Goal: Navigation & Orientation: Find specific page/section

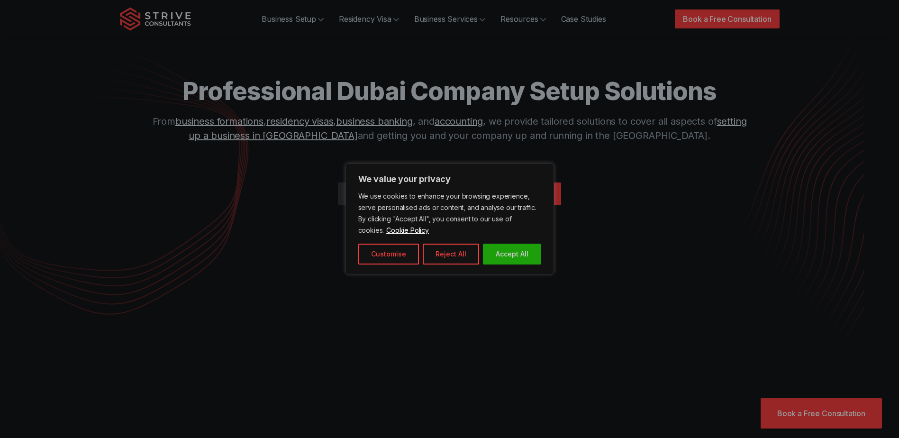
click at [452, 253] on button "Reject All" at bounding box center [451, 254] width 56 height 21
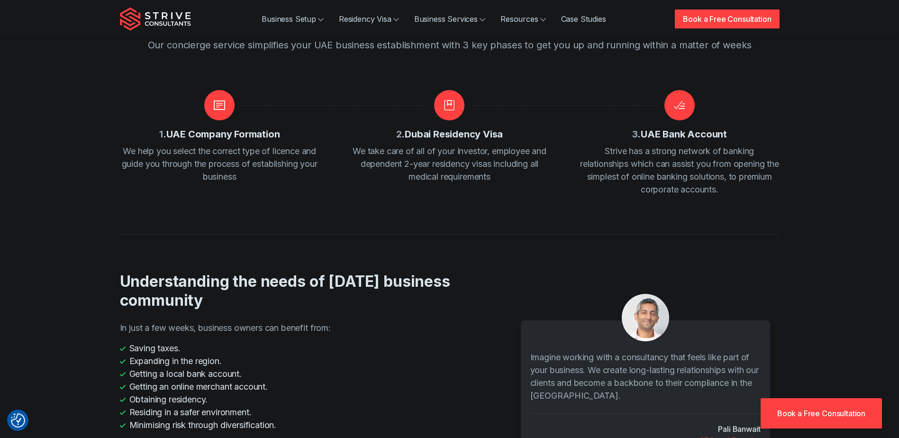
scroll to position [1232, 0]
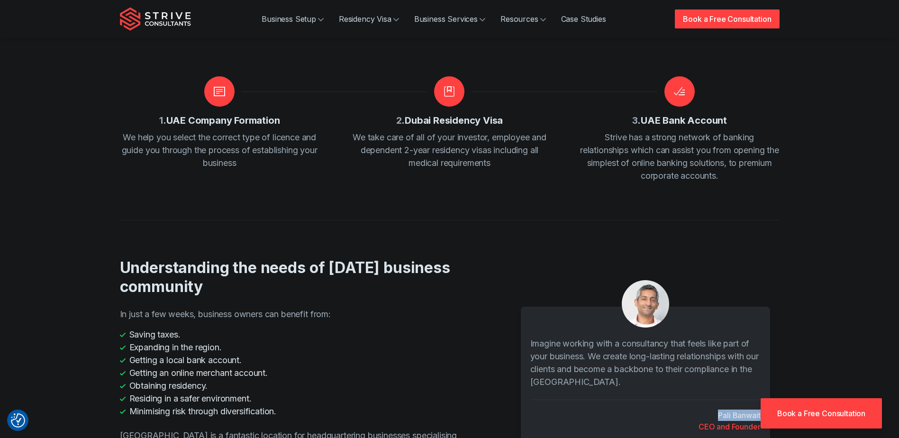
drag, startPoint x: 714, startPoint y: 376, endPoint x: 763, endPoint y: 378, distance: 49.3
click at [763, 378] on div "Imagine working with a consultancy that feels like part of your business. We cr…" at bounding box center [645, 376] width 249 height 139
click at [531, 258] on div "Understanding the needs of [DATE] business community In just a few weeks, busin…" at bounding box center [450, 366] width 660 height 217
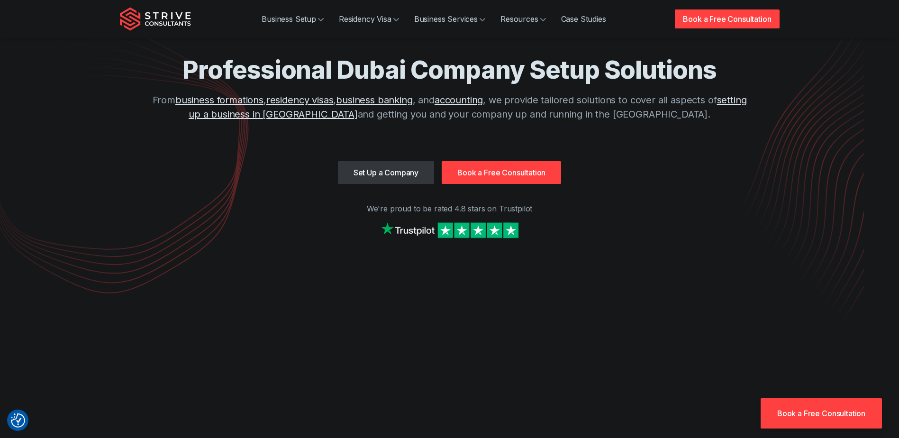
scroll to position [0, 0]
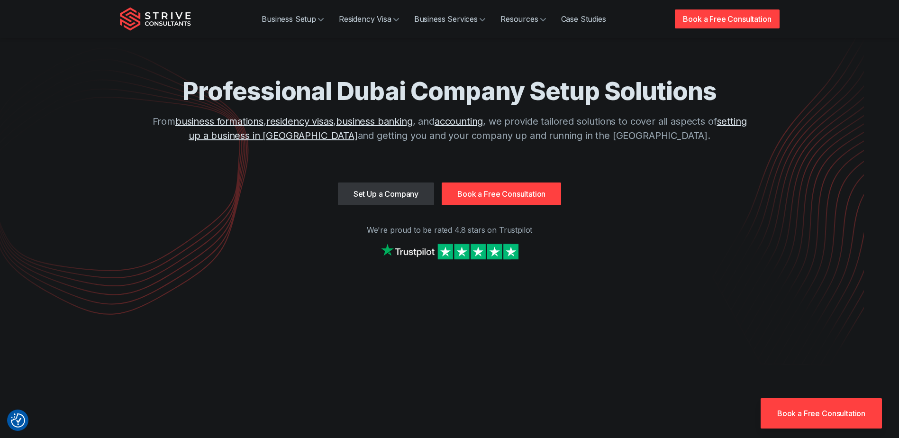
click at [143, 14] on img "Strive Consultants" at bounding box center [155, 19] width 71 height 24
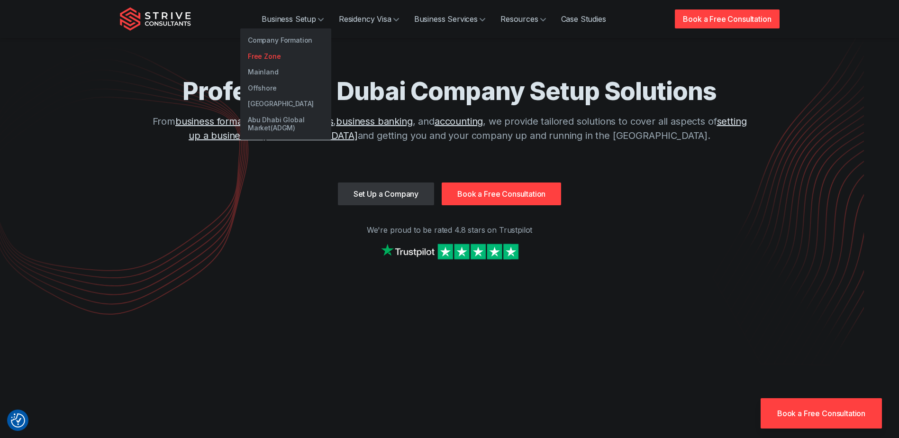
click at [266, 53] on link "Free Zone" at bounding box center [285, 56] width 91 height 16
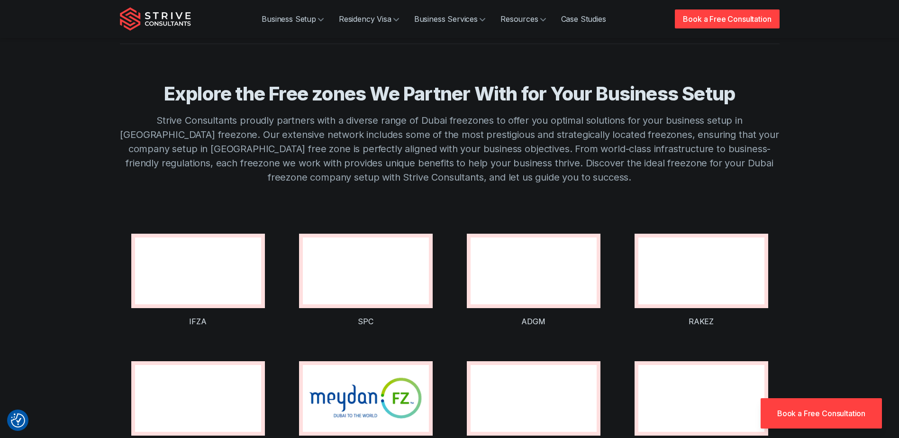
scroll to position [616, 0]
